Goal: Check status

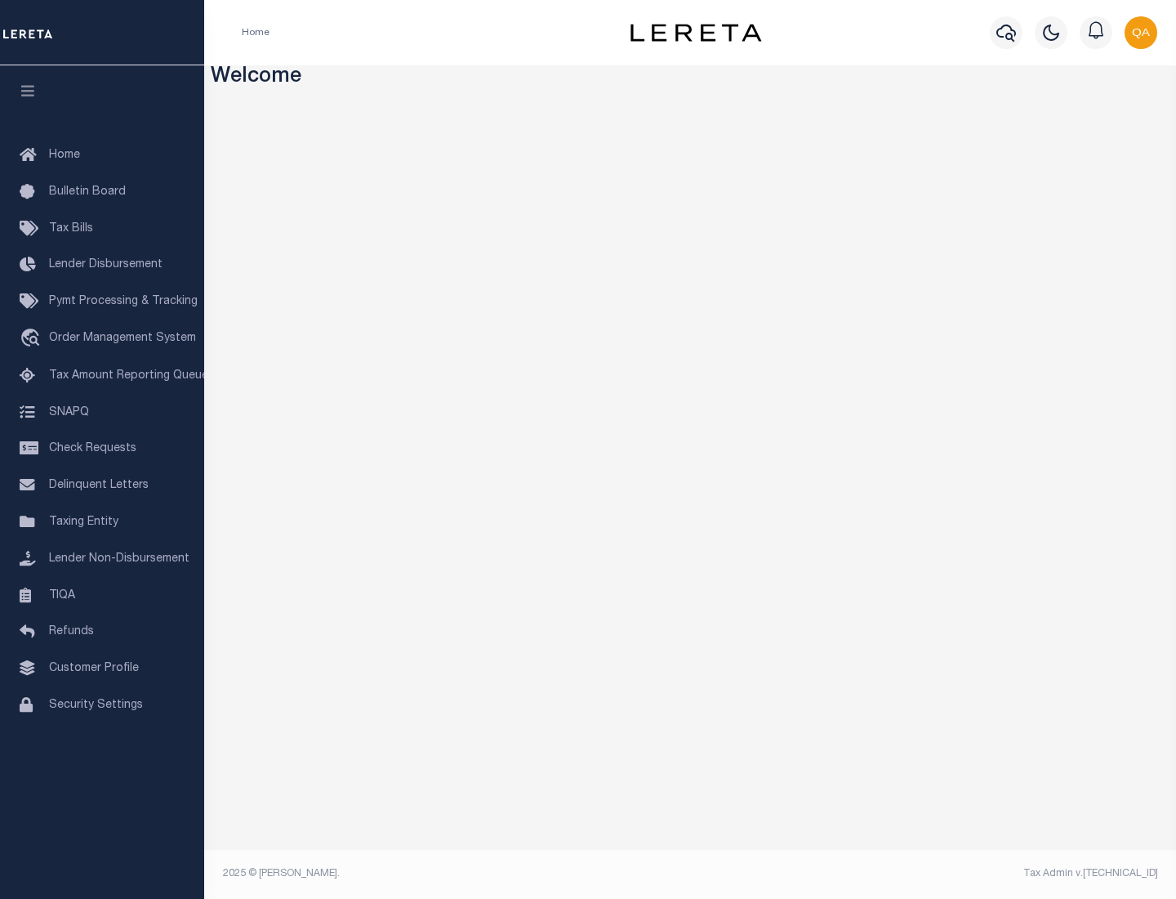
click at [102, 449] on span "Check Requests" at bounding box center [92, 448] width 87 height 11
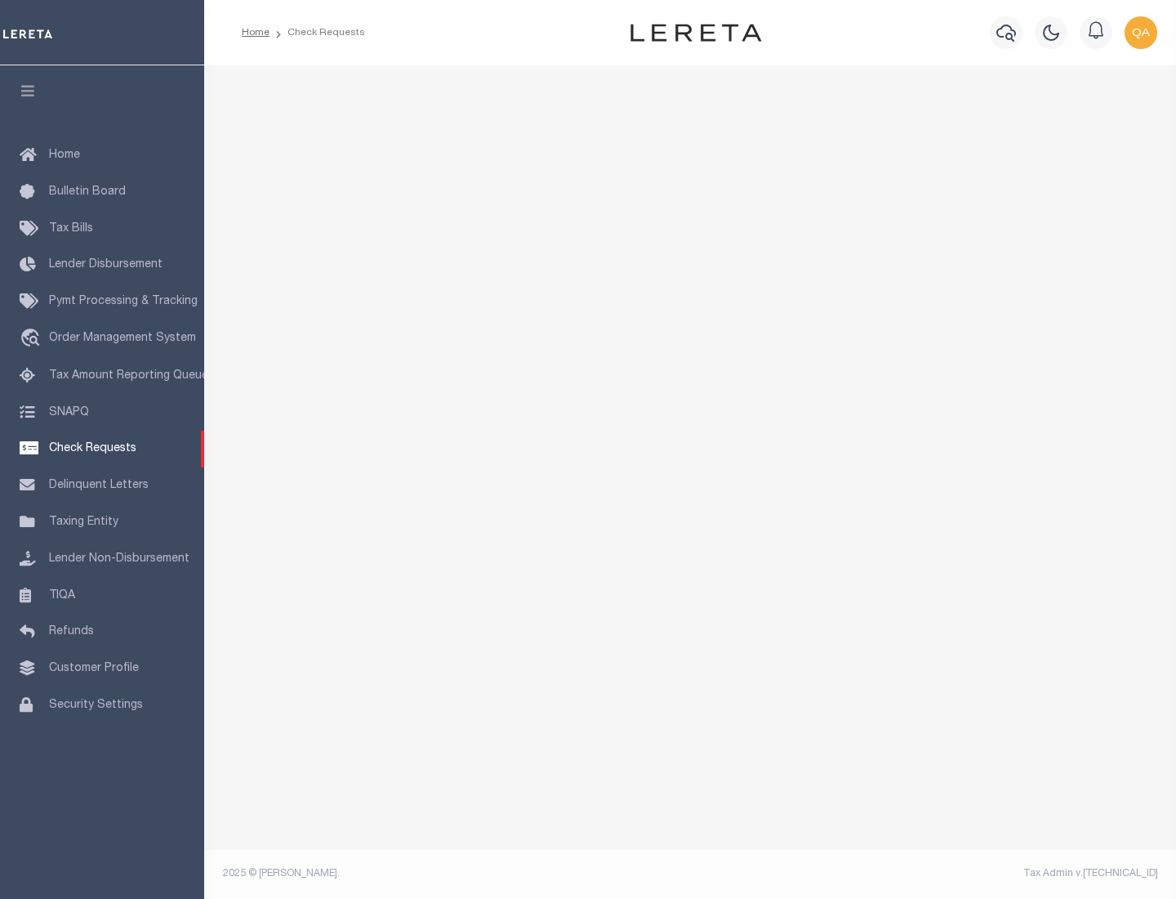
select select "50"
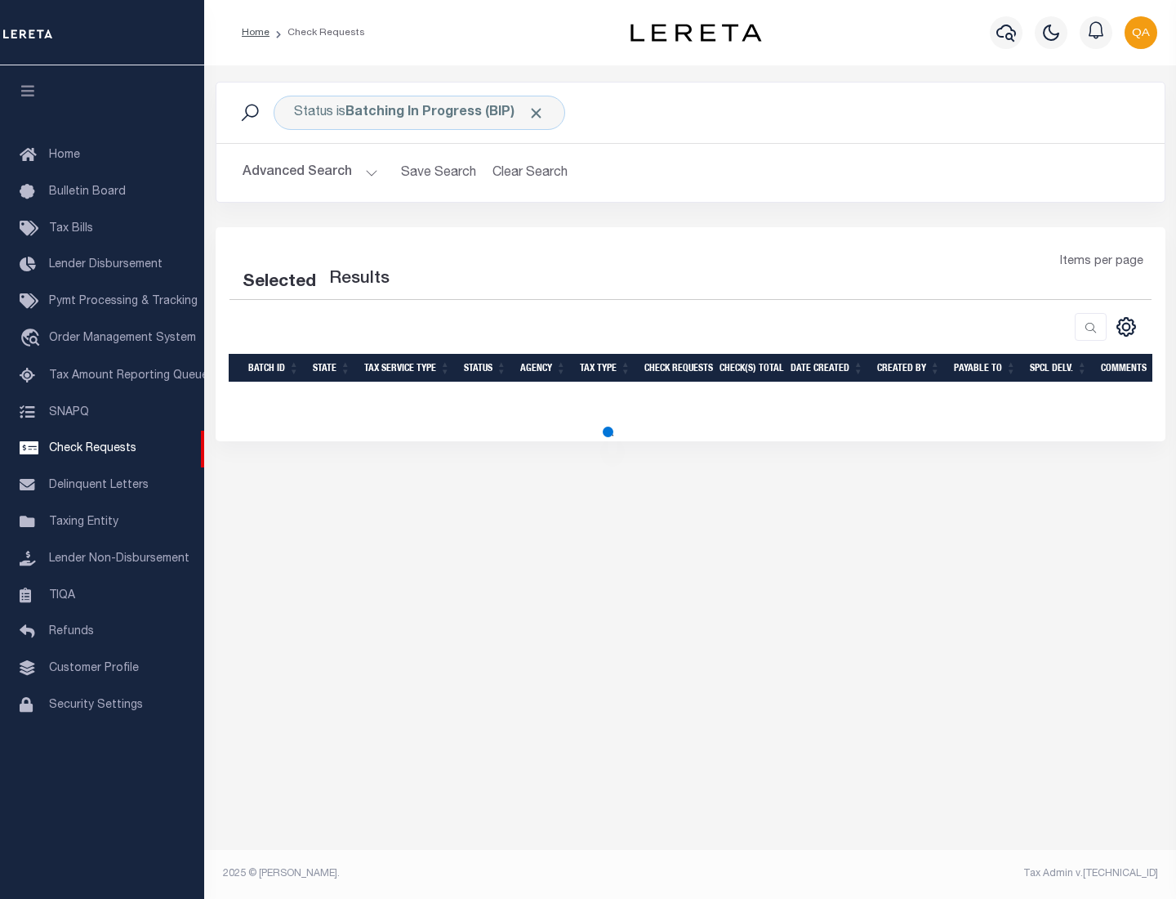
select select "50"
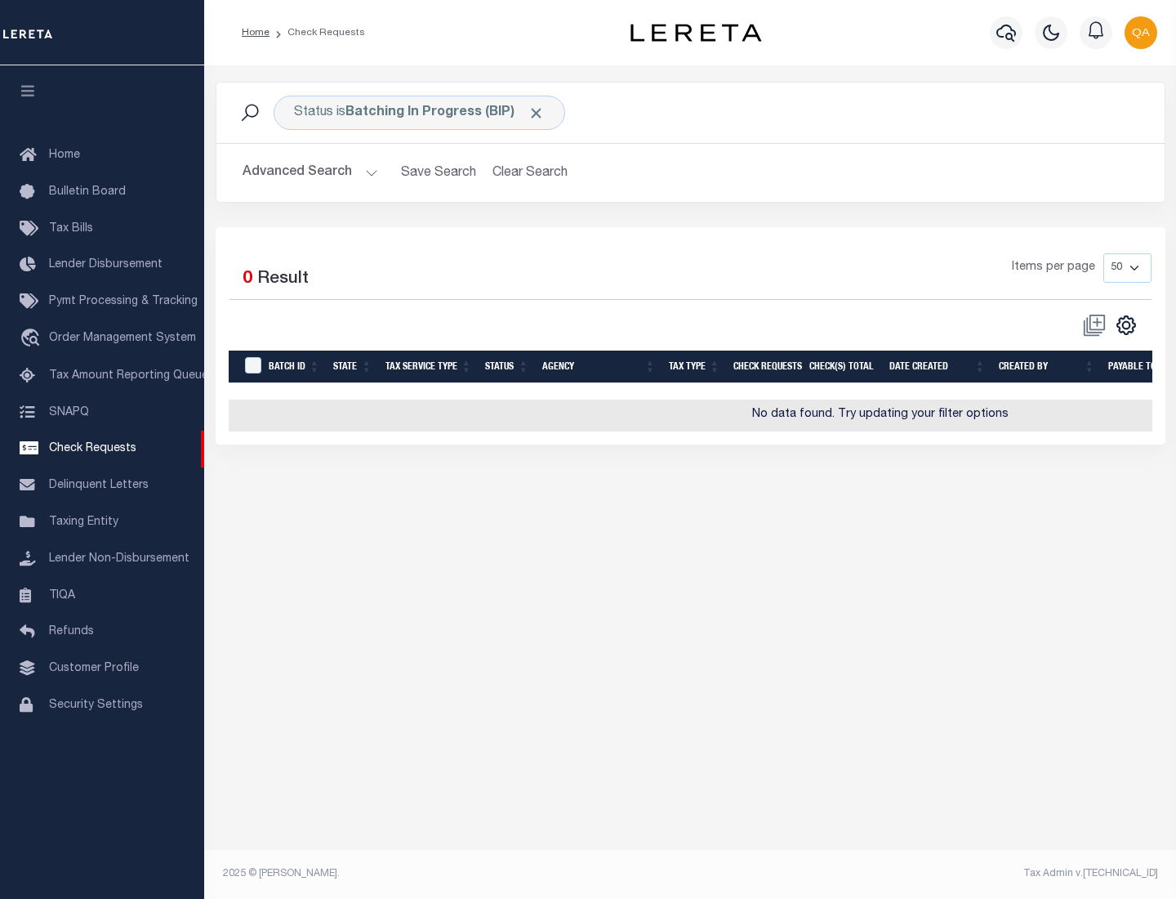
click at [537, 113] on span "Click to Remove" at bounding box center [536, 113] width 17 height 17
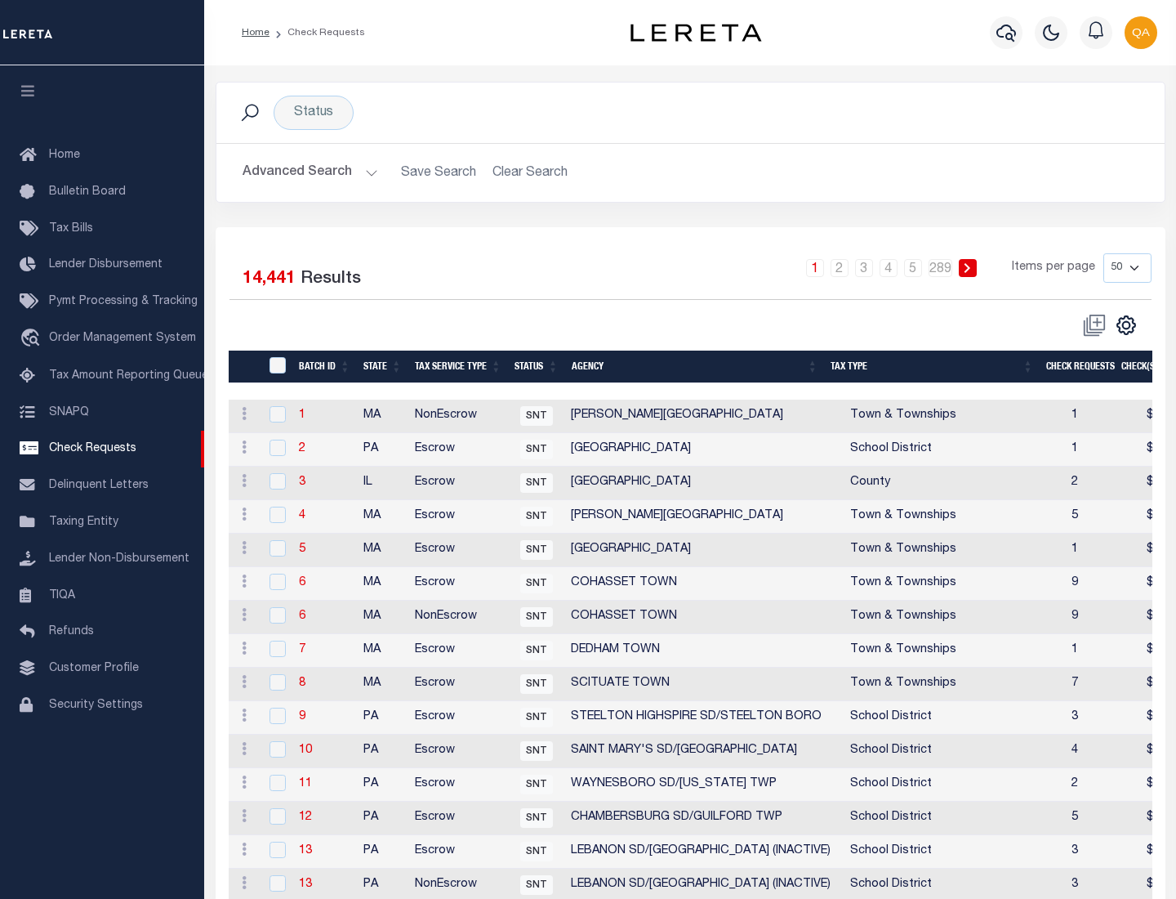
scroll to position [788, 0]
